Goal: Information Seeking & Learning: Learn about a topic

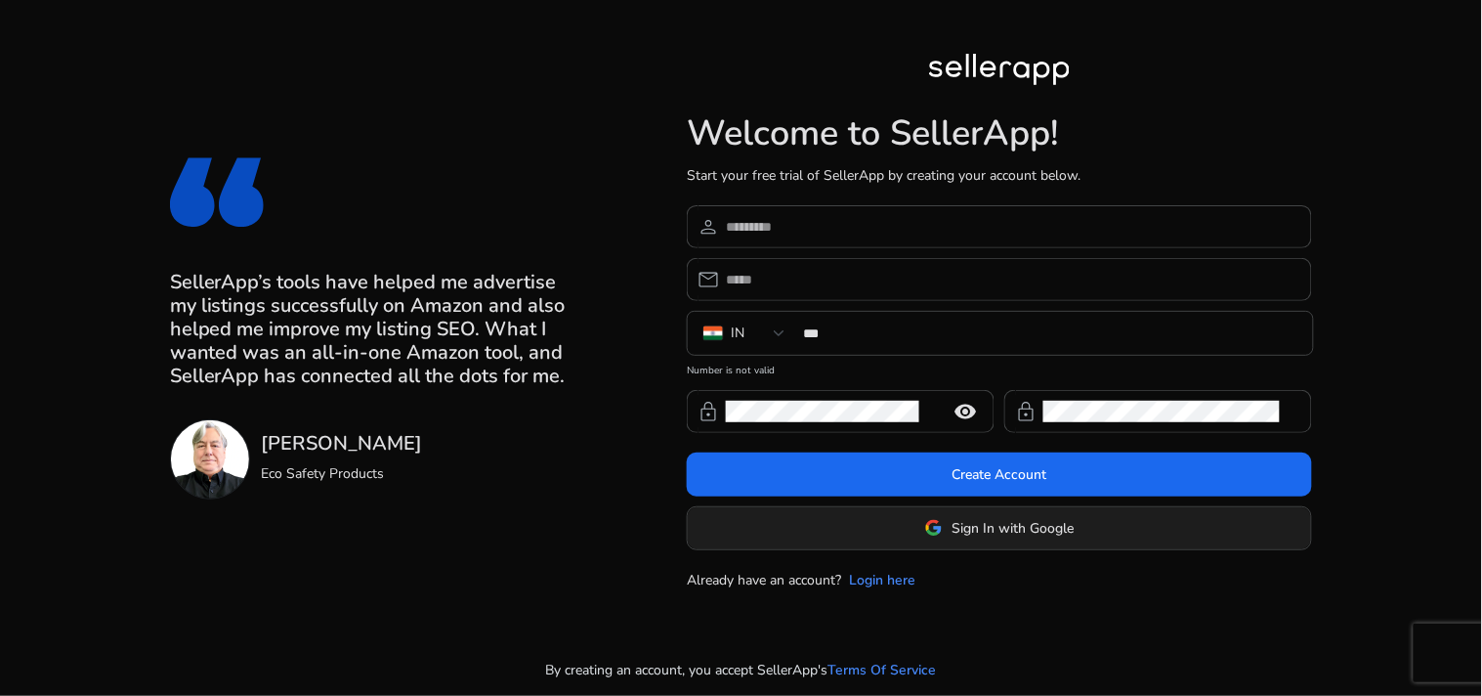
click at [959, 522] on span "Sign In with Google" at bounding box center [1014, 528] width 122 height 21
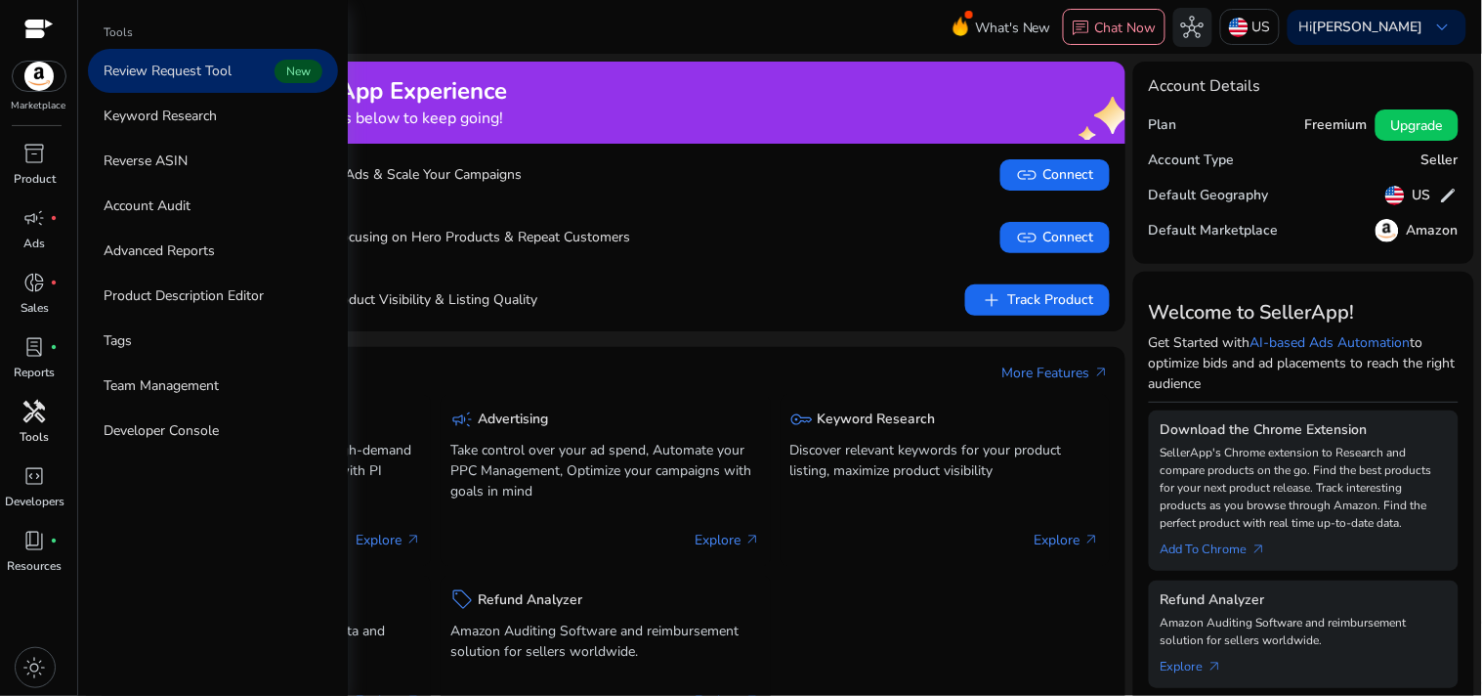
click at [42, 415] on span "handyman" at bounding box center [34, 411] width 23 height 23
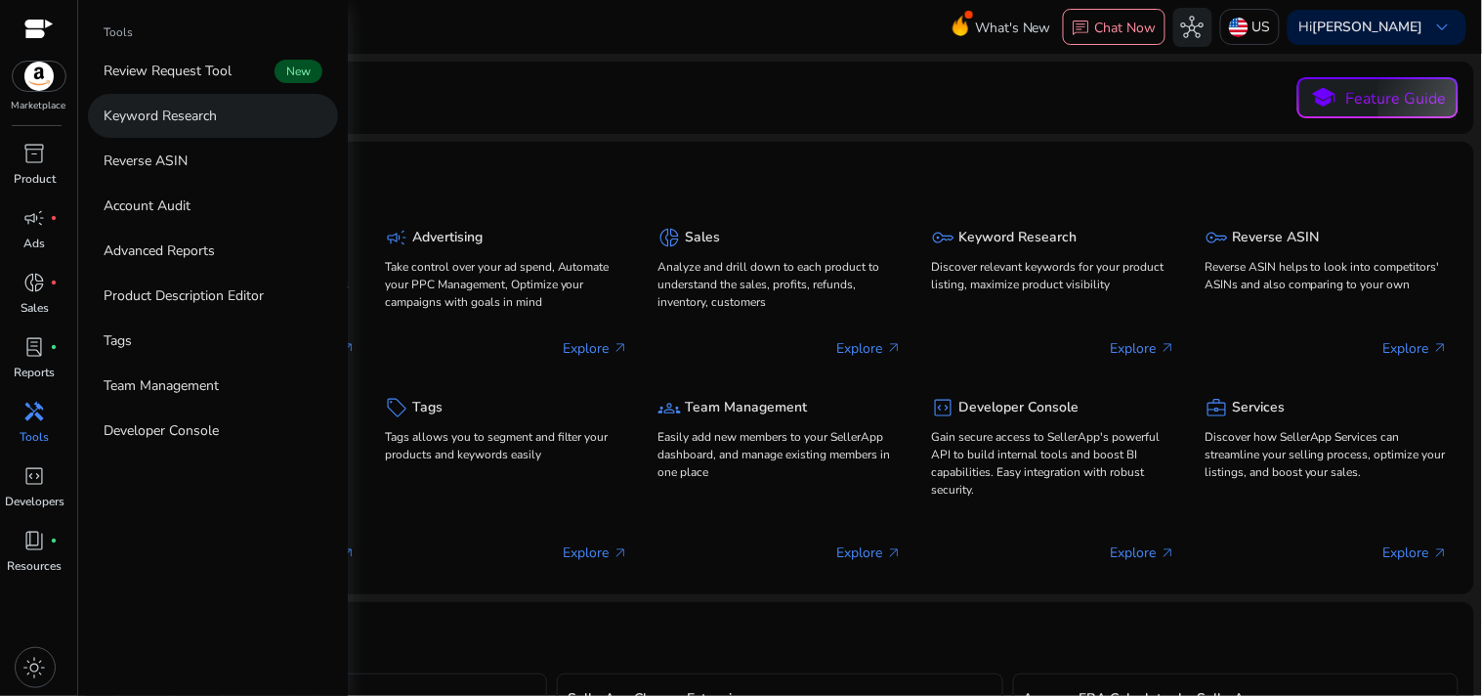
click at [143, 119] on p "Keyword Research" at bounding box center [160, 116] width 113 height 21
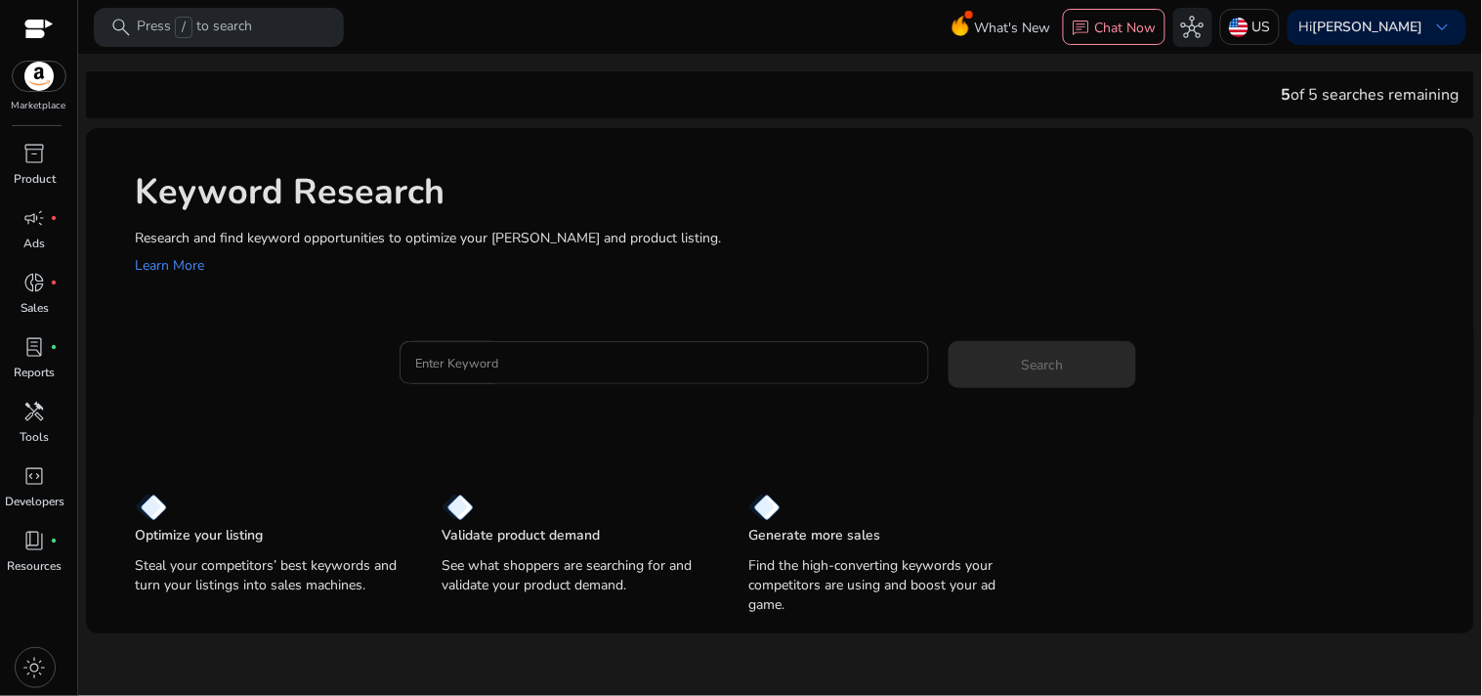
click at [440, 366] on input "Enter Keyword" at bounding box center [664, 362] width 498 height 21
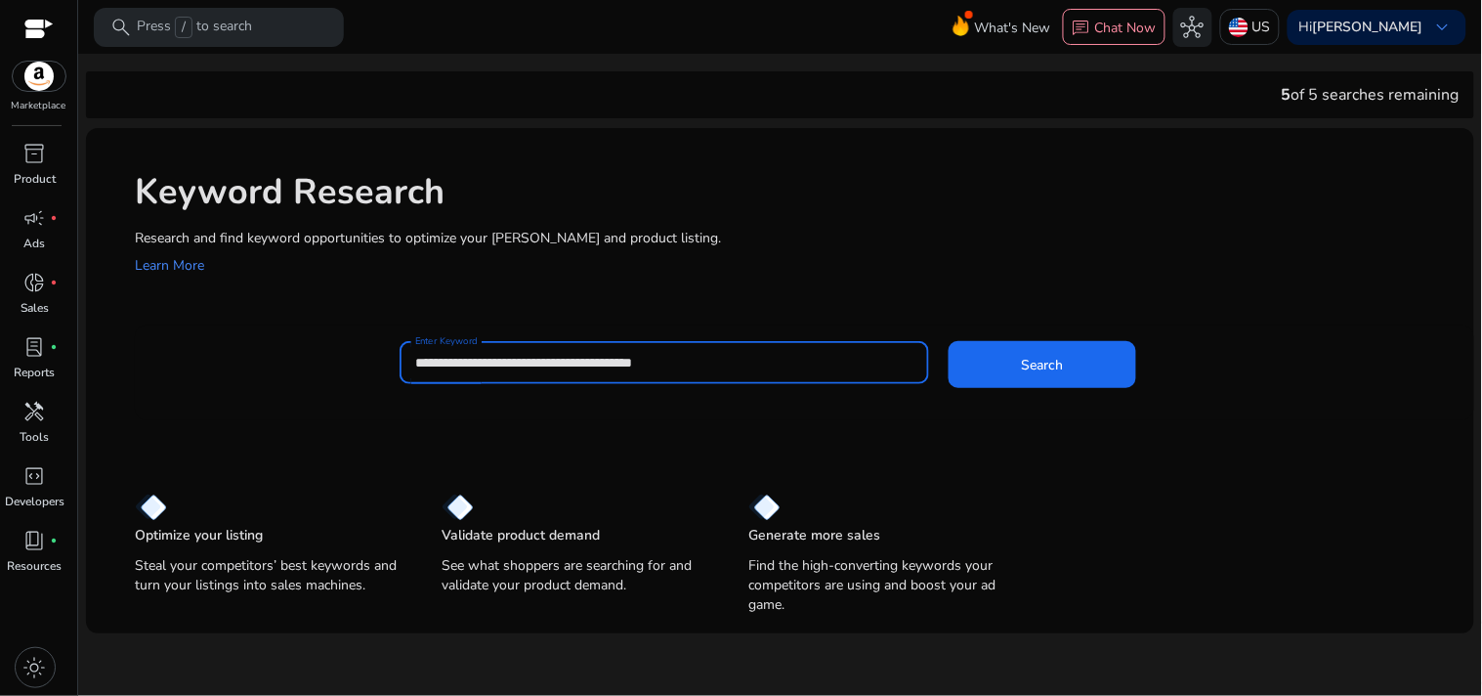
click at [949, 341] on button "Search" at bounding box center [1043, 364] width 188 height 47
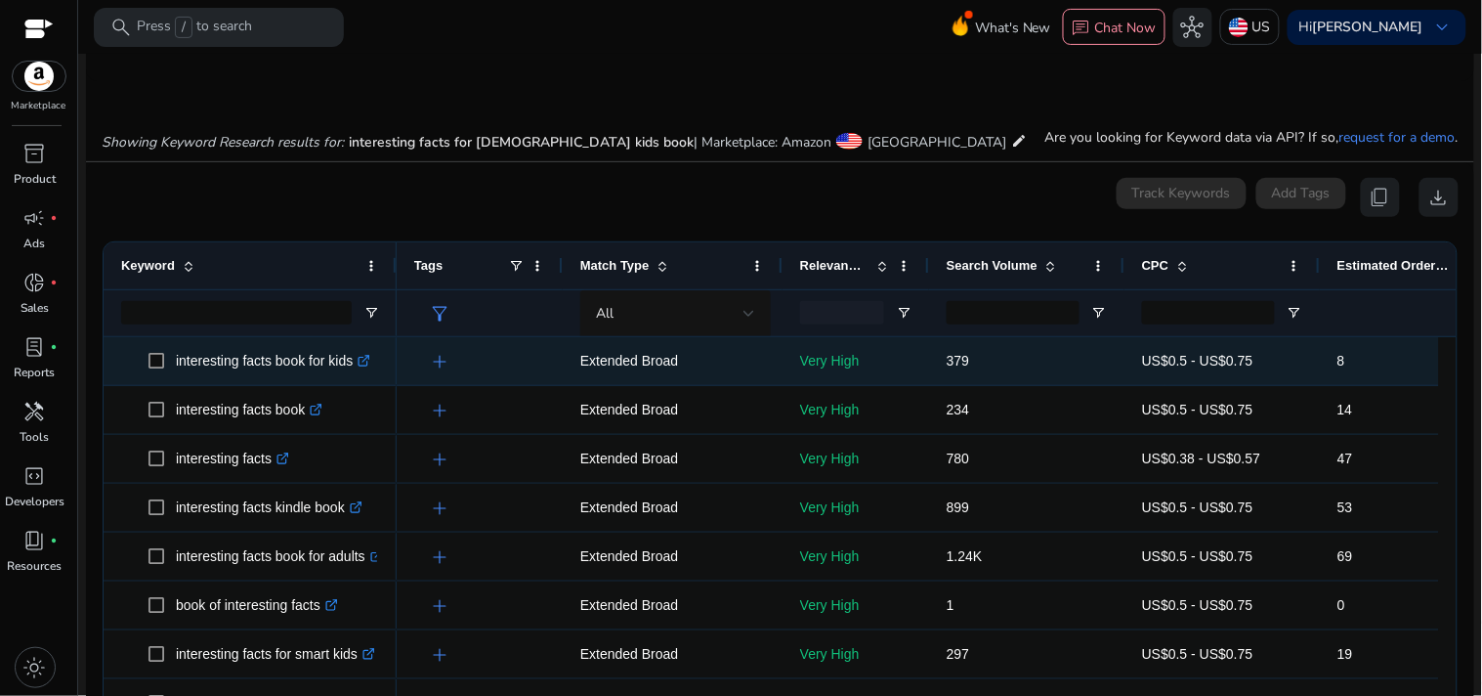
click at [367, 360] on icon ".st0{fill:#2c8af8}" at bounding box center [364, 361] width 13 height 13
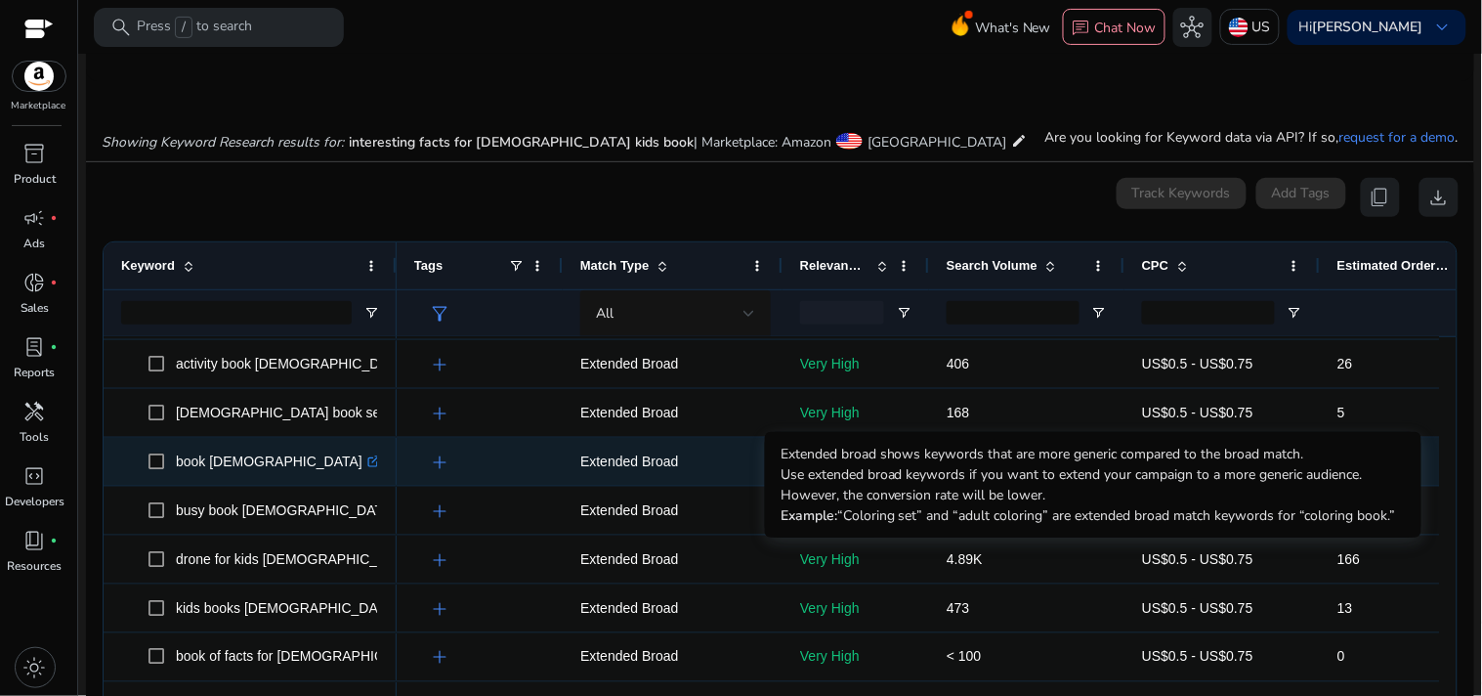
scroll to position [632, 0]
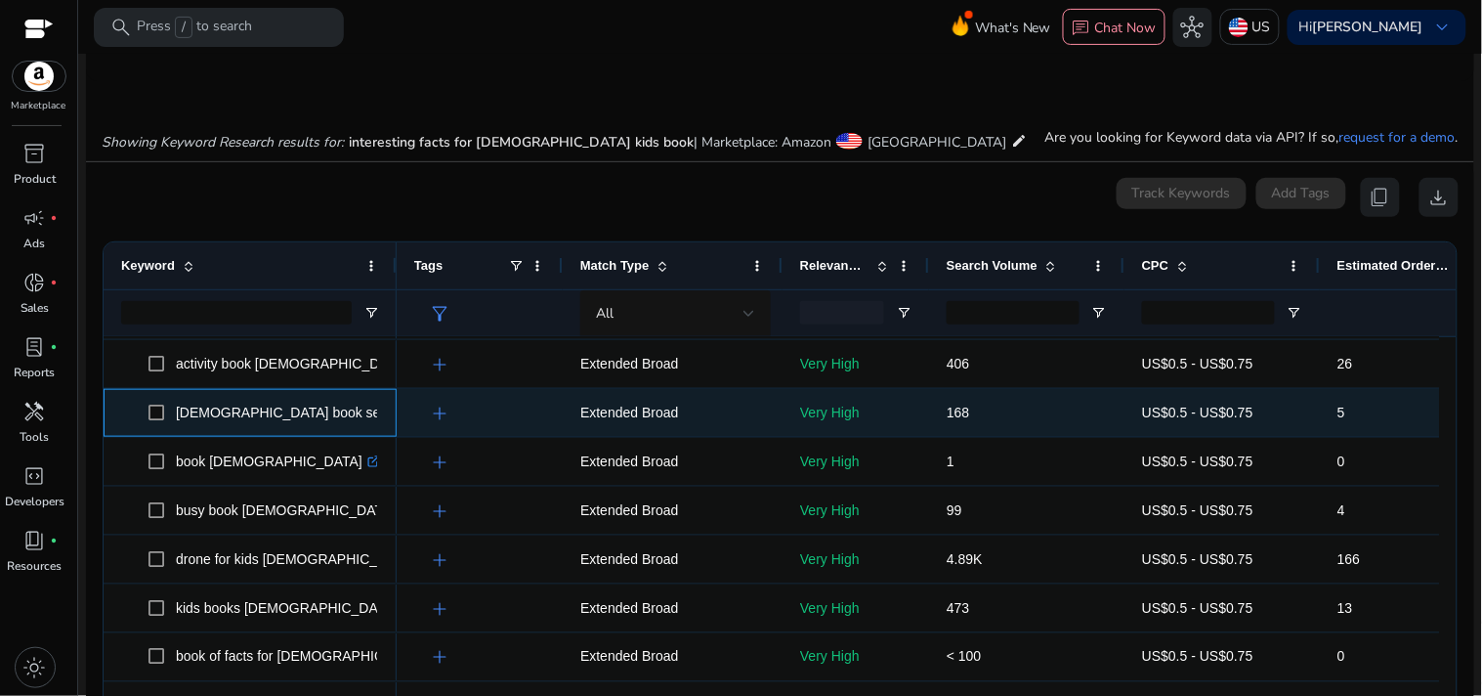
click at [407, 410] on icon ".st0{fill:#2c8af8}" at bounding box center [413, 412] width 13 height 13
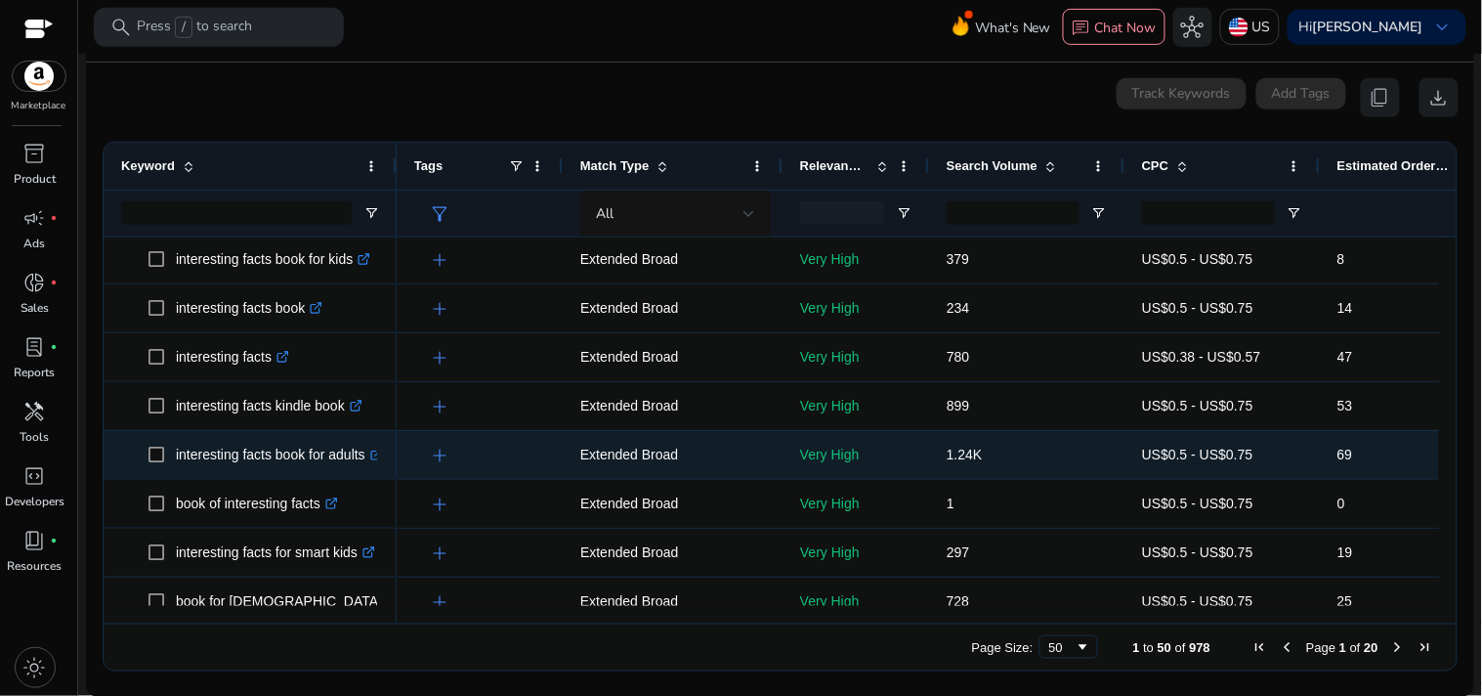
scroll to position [0, 0]
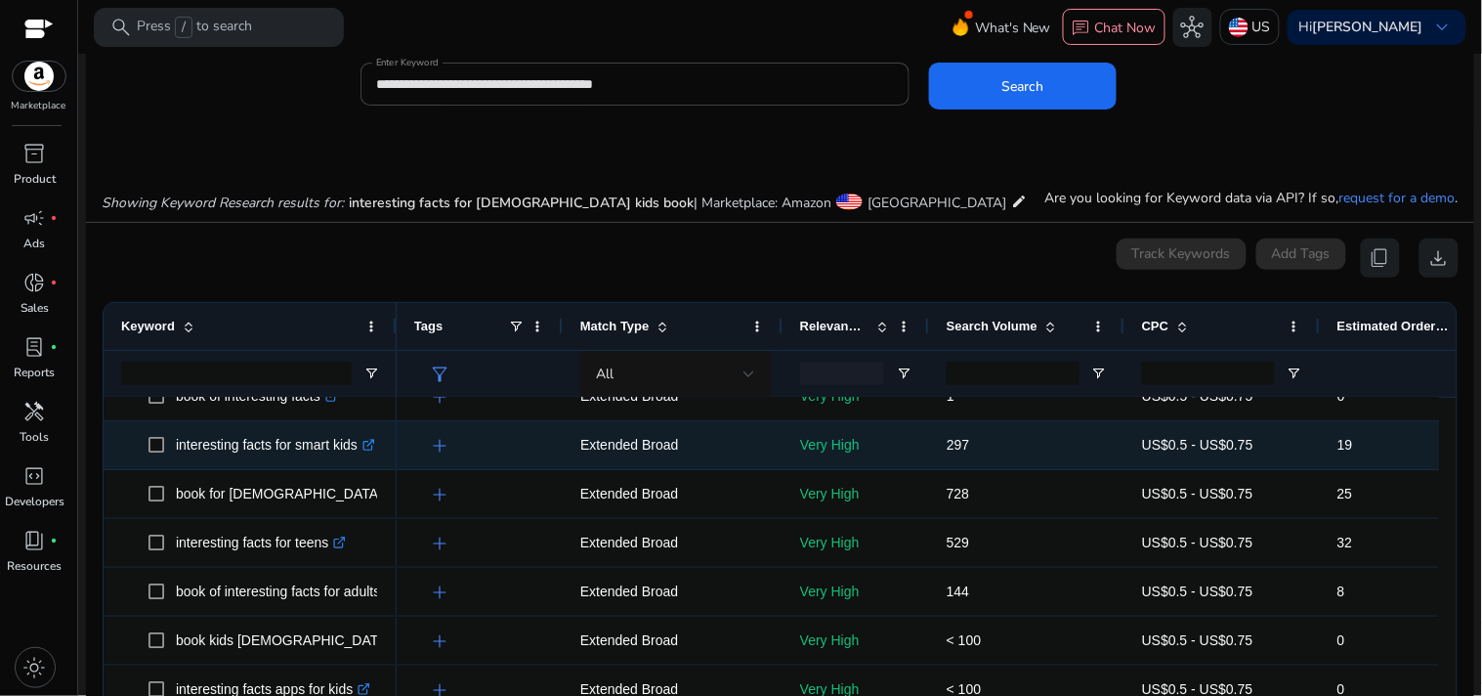
click at [369, 444] on icon ".st0{fill:#2c8af8}" at bounding box center [369, 445] width 13 height 13
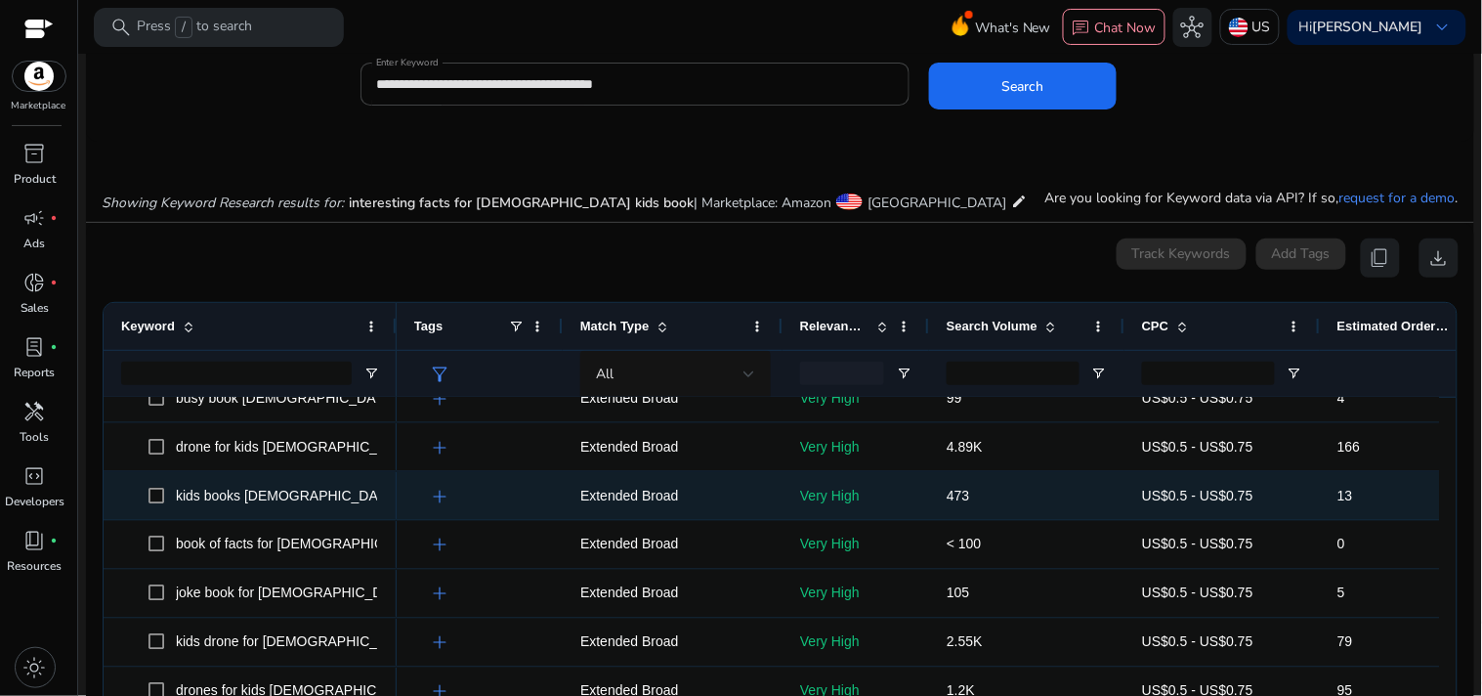
scroll to position [818, 0]
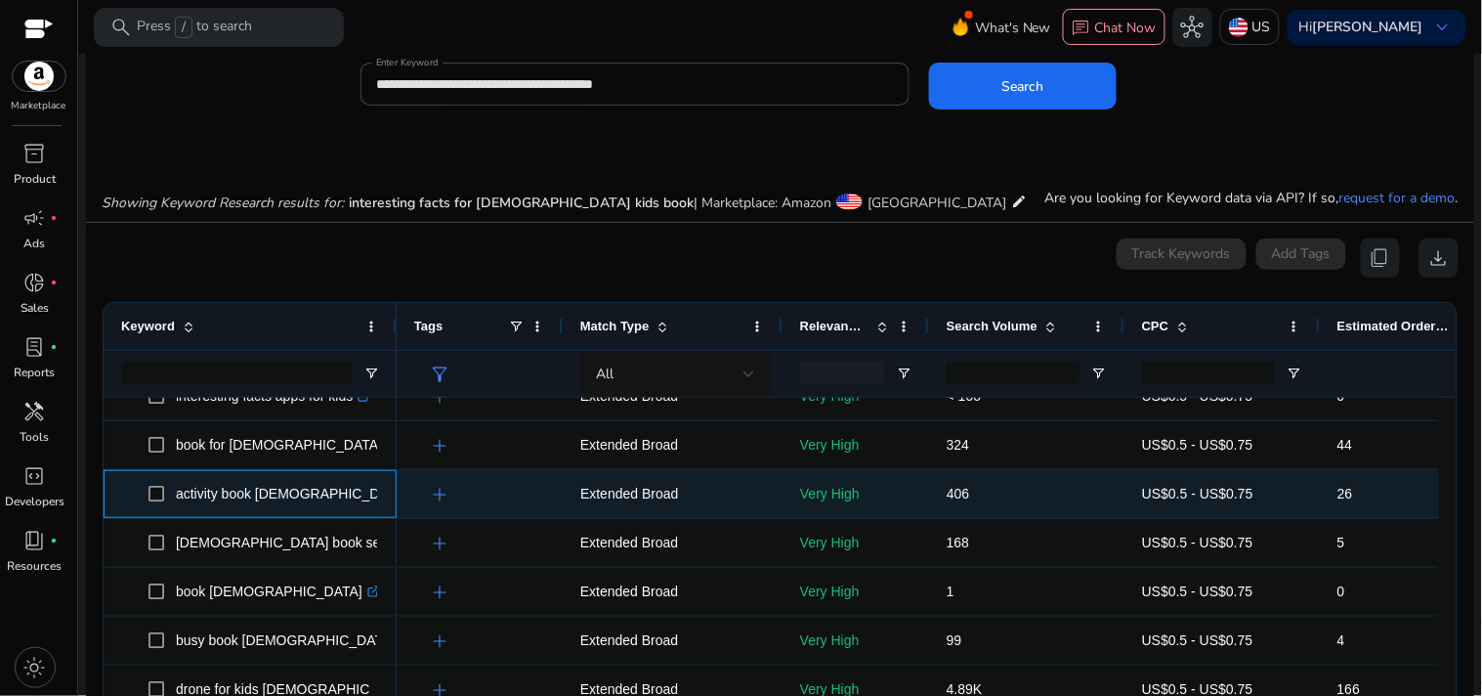
click at [413, 493] on icon ".st0{fill:#2c8af8}" at bounding box center [419, 494] width 13 height 13
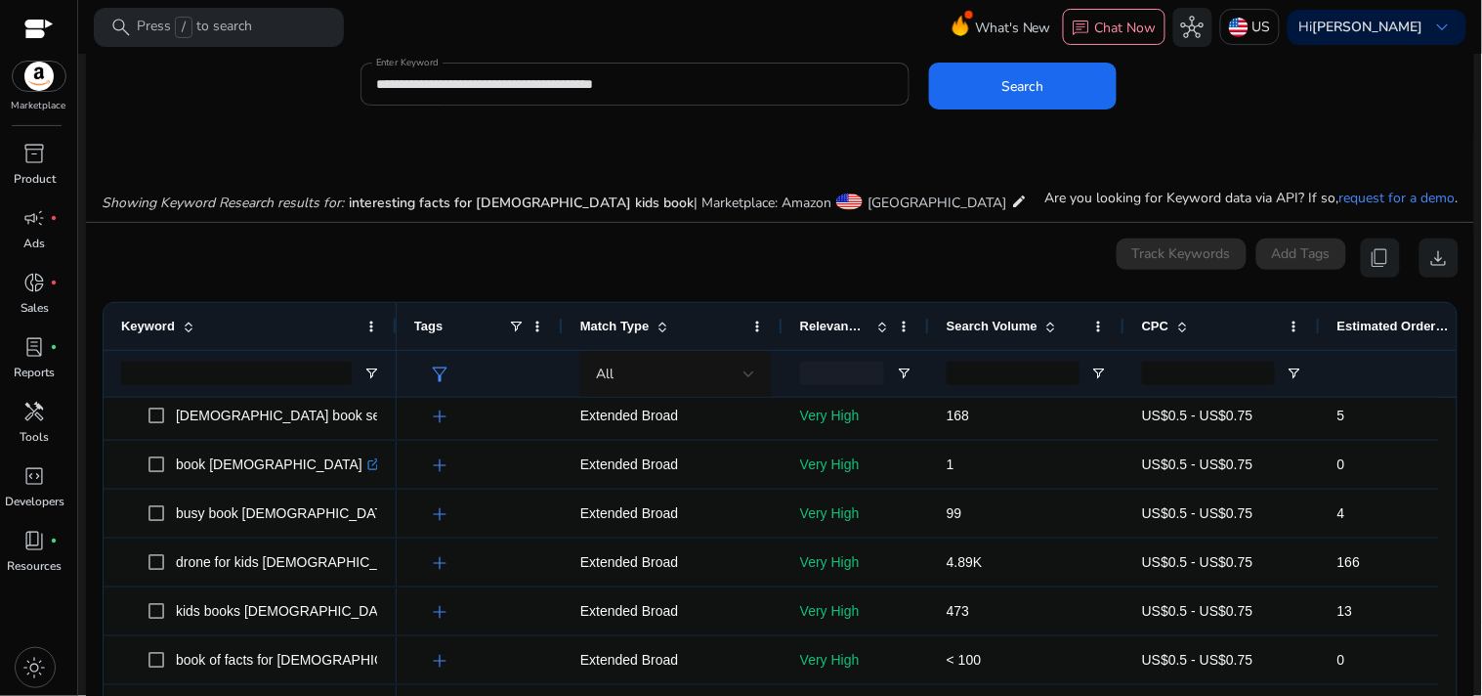
click at [662, 89] on input "**********" at bounding box center [635, 83] width 518 height 21
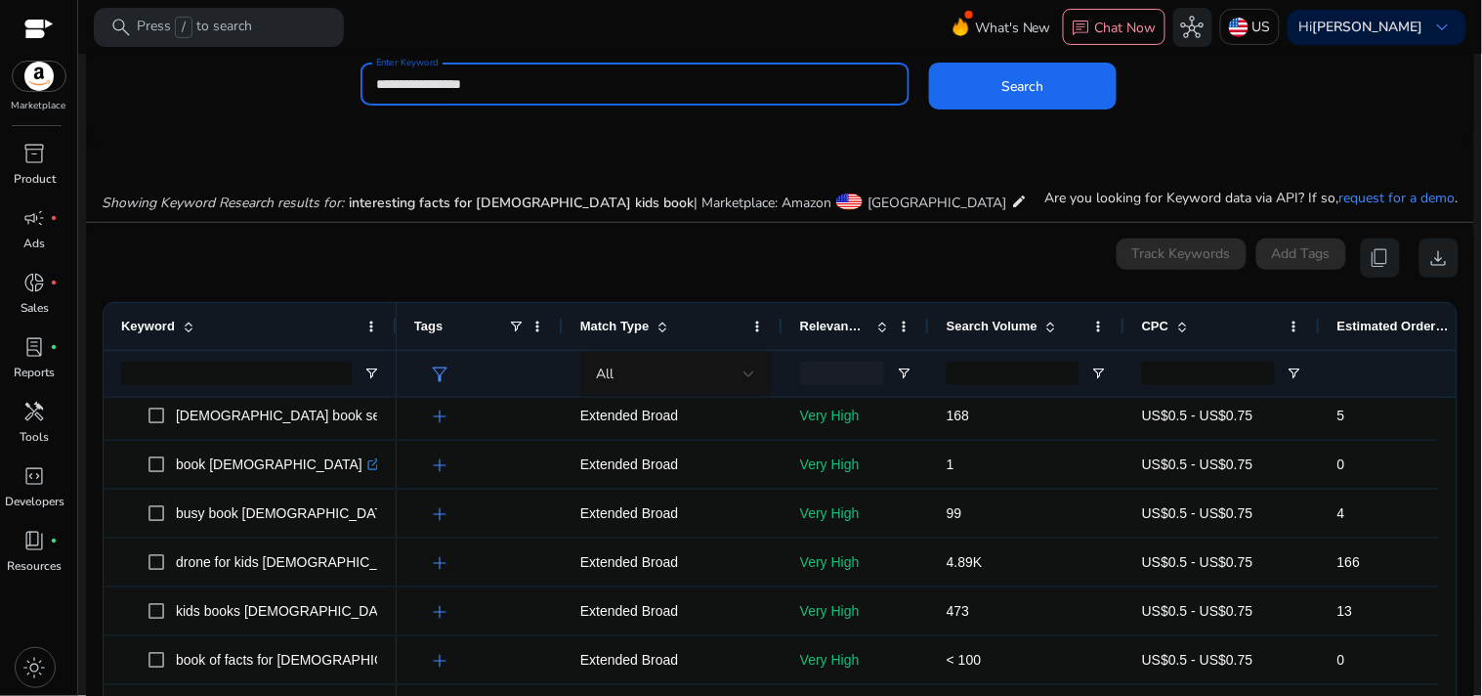
click at [929, 63] on button "Search" at bounding box center [1023, 86] width 188 height 47
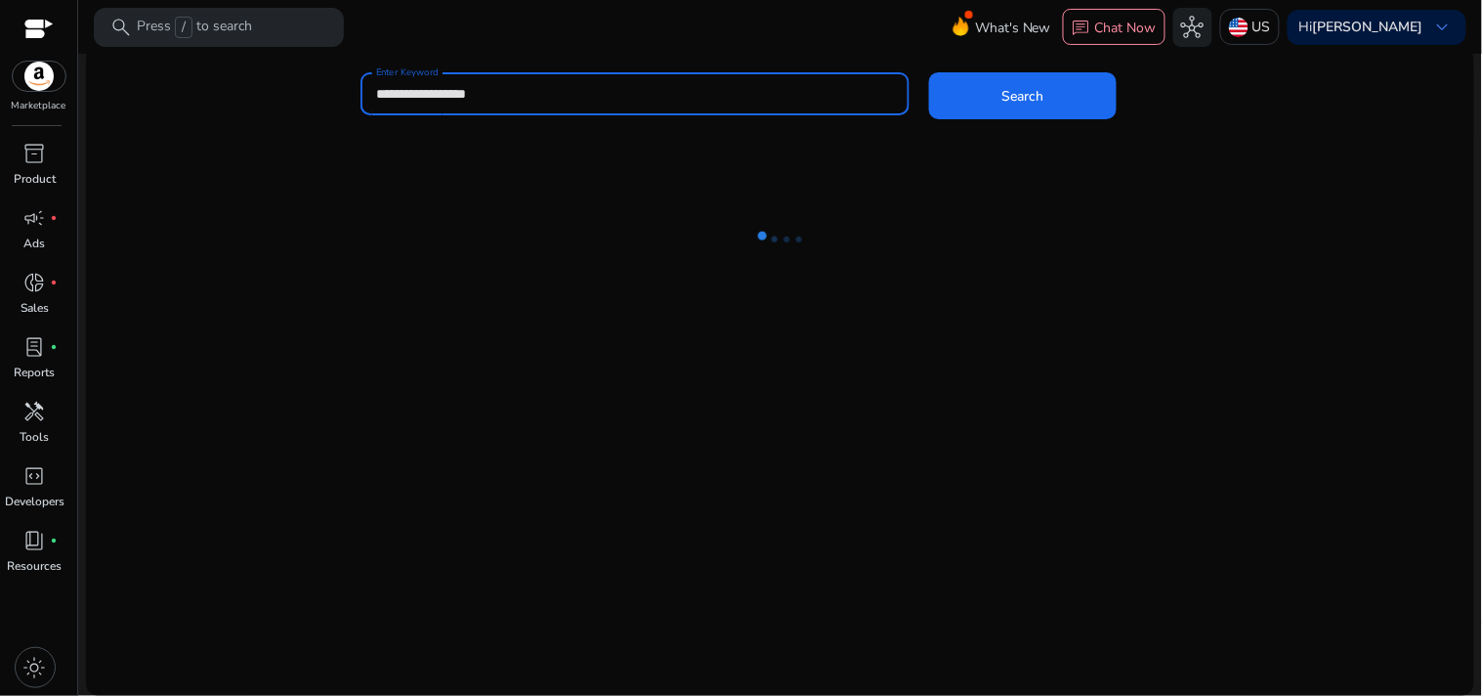
type input "**********"
click at [929, 72] on button "Search" at bounding box center [1023, 95] width 188 height 47
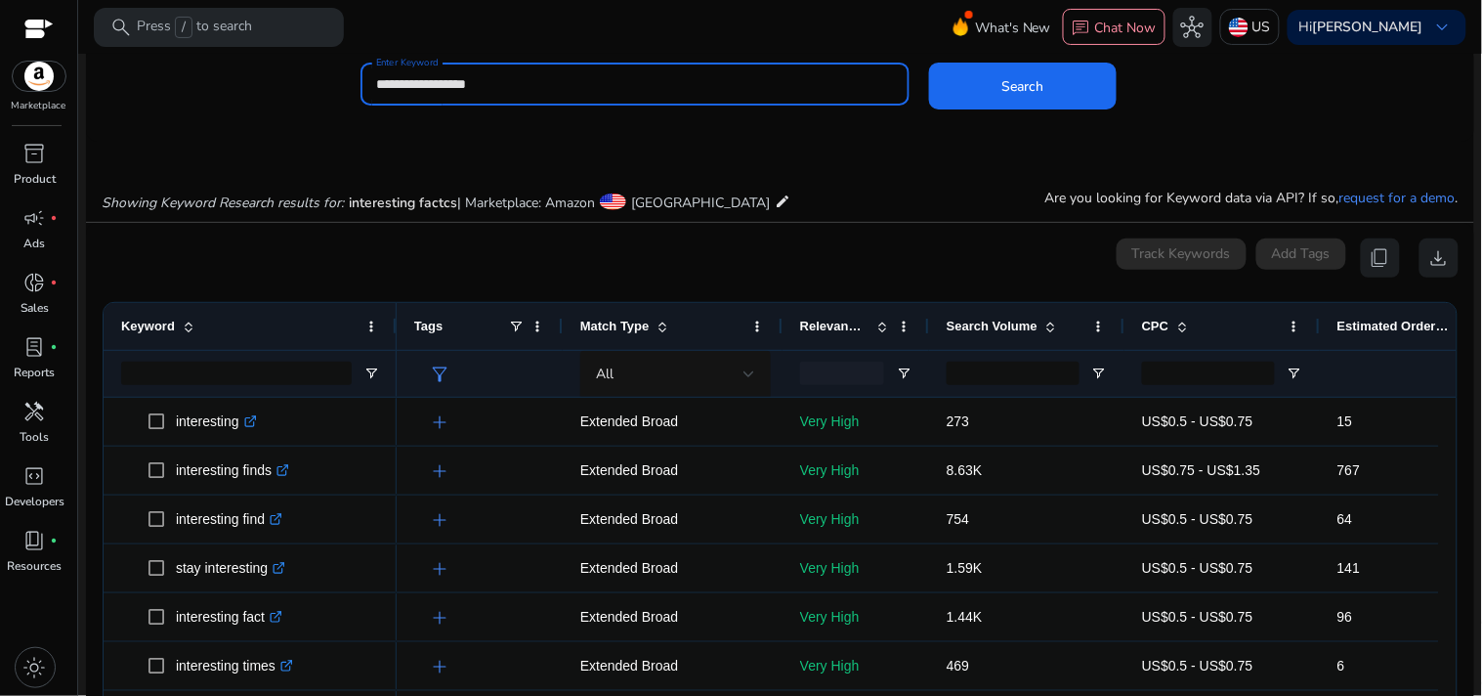
scroll to position [233, 0]
